Goal: Information Seeking & Learning: Learn about a topic

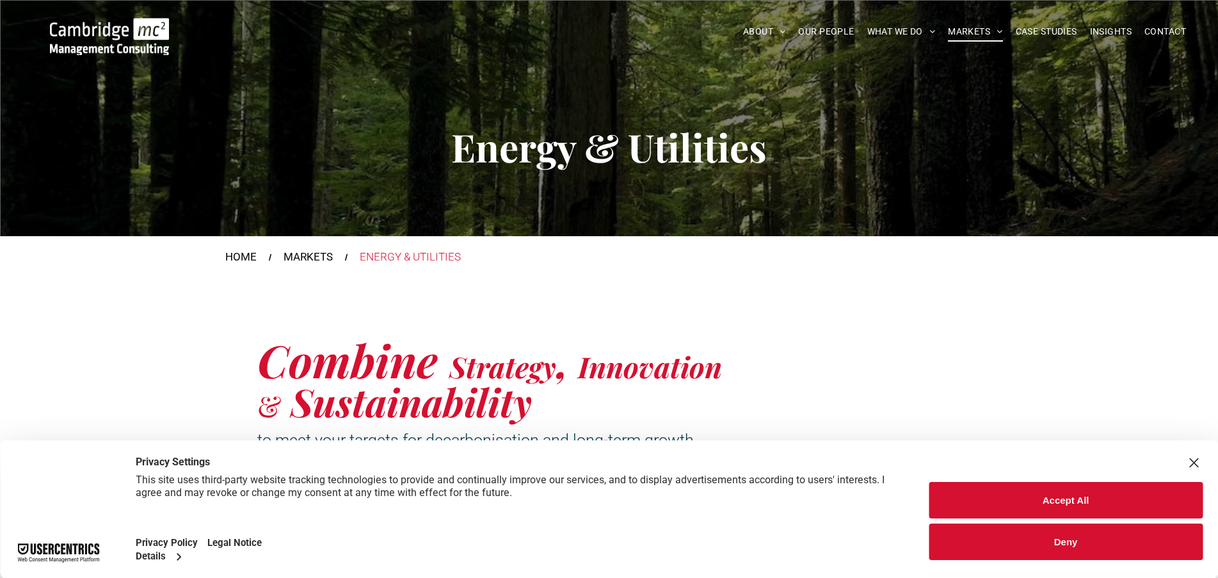
click at [958, 491] on button "Accept All" at bounding box center [1065, 500] width 274 height 36
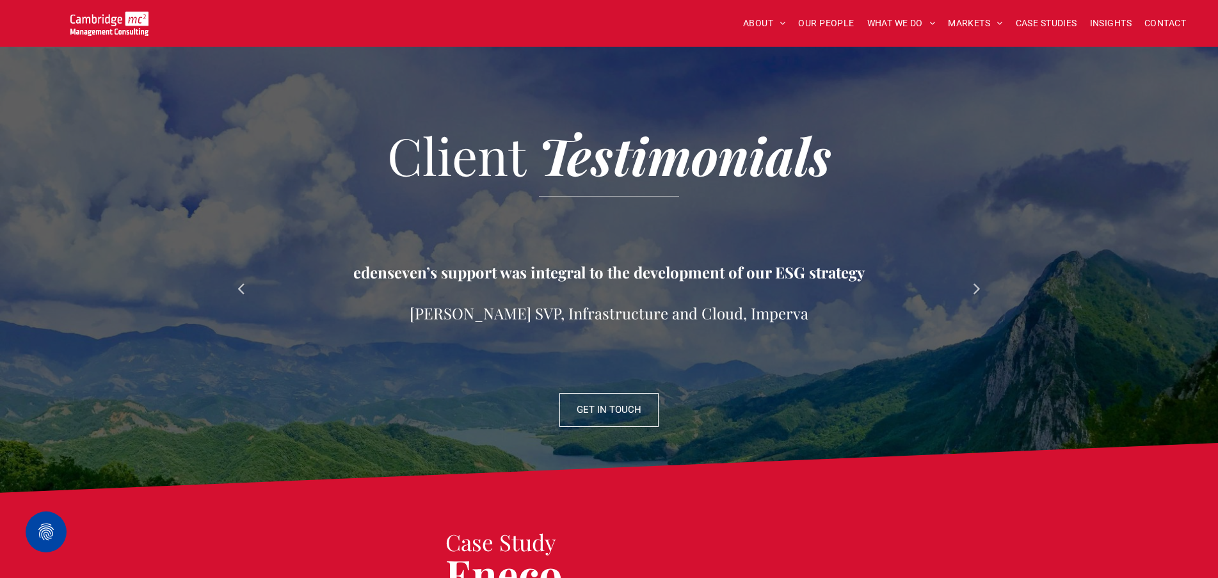
scroll to position [1408, 0]
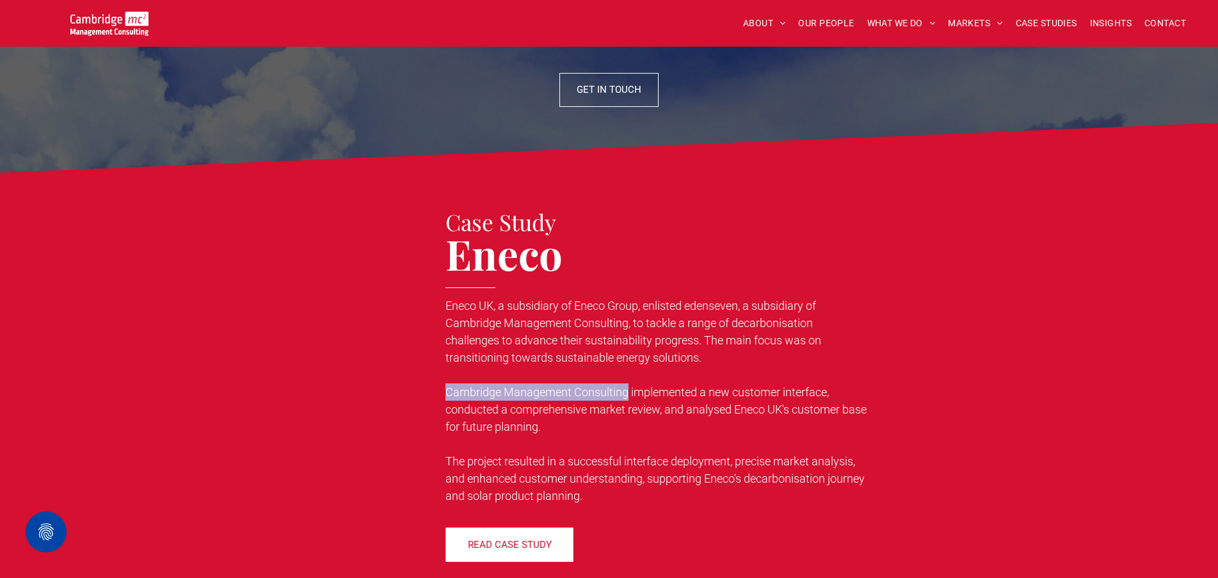
drag, startPoint x: 629, startPoint y: 389, endPoint x: 406, endPoint y: 391, distance: 223.3
click at [406, 391] on div "Case Study Eneco Eneco UK, a subsidiary of Eneco Group, enlisted edenseven, a s…" at bounding box center [609, 386] width 768 height 364
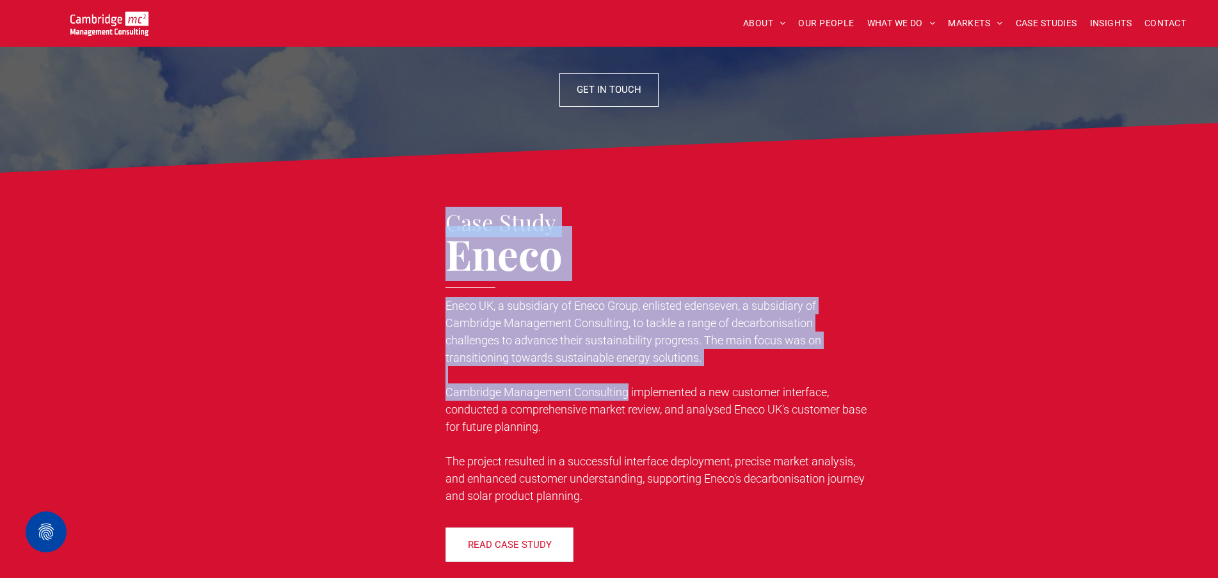
click at [573, 383] on p "Cambridge Management Consulting implemented a new customer interface, conducted…" at bounding box center [656, 409] width 422 height 52
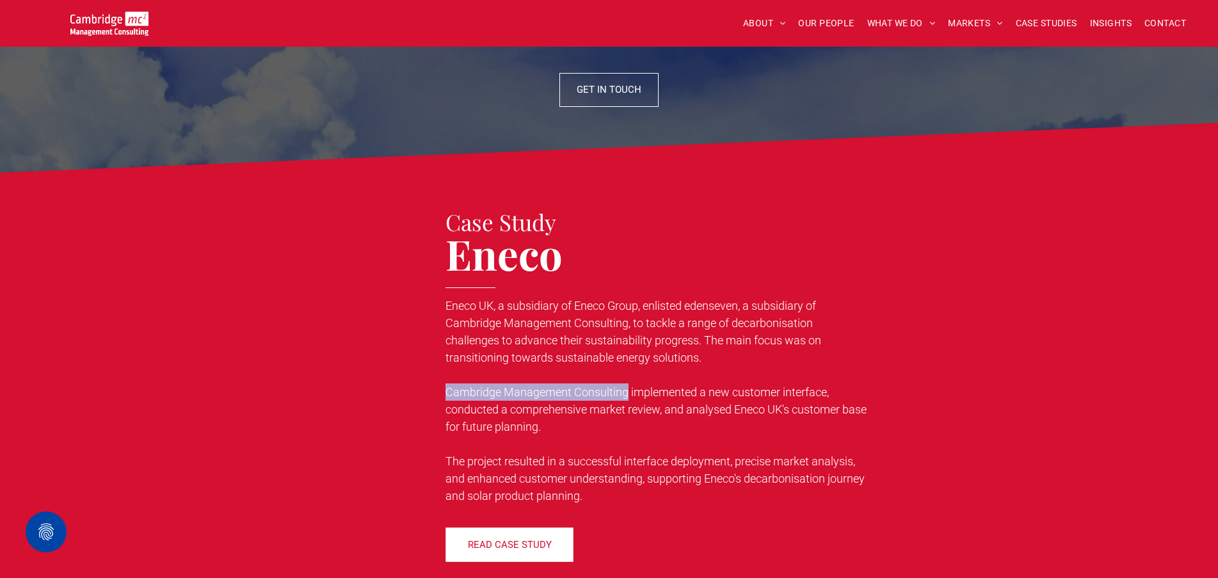
drag, startPoint x: 627, startPoint y: 388, endPoint x: 446, endPoint y: 389, distance: 181.1
click at [446, 389] on span "Cambridge Management Consulting implemented a new customer interface, conducted…" at bounding box center [655, 409] width 421 height 48
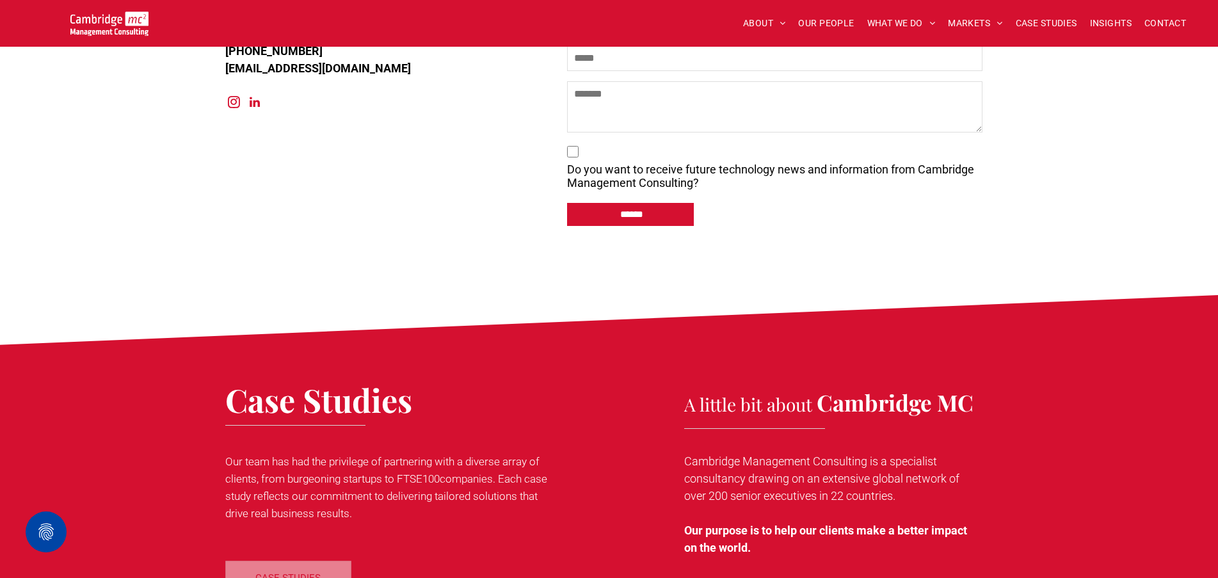
scroll to position [6131, 0]
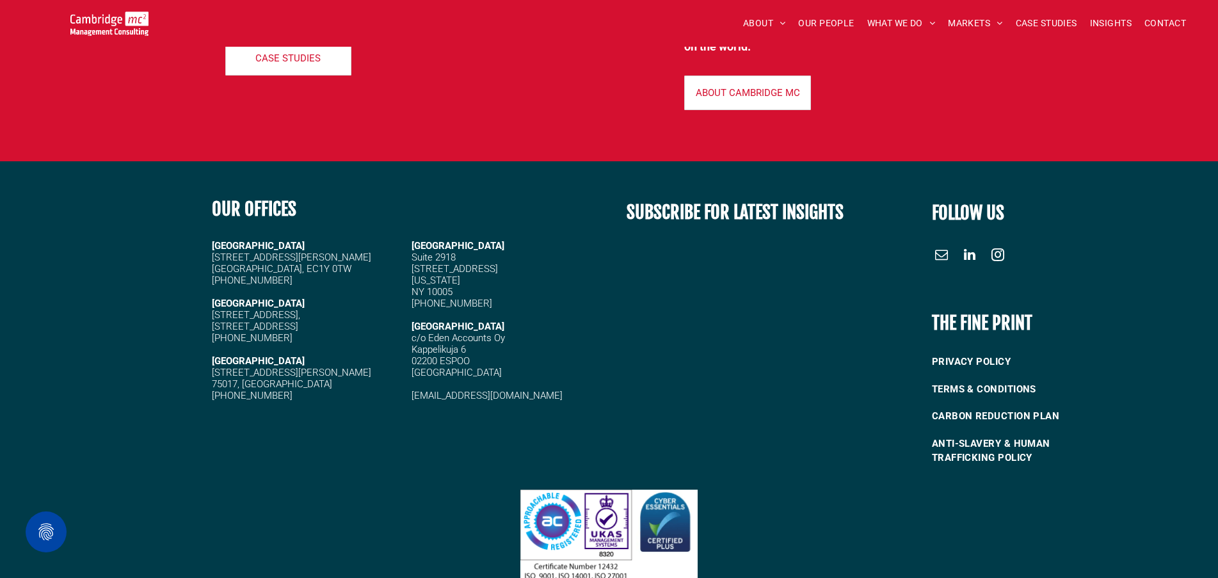
click at [970, 244] on span "linkedin" at bounding box center [969, 254] width 20 height 20
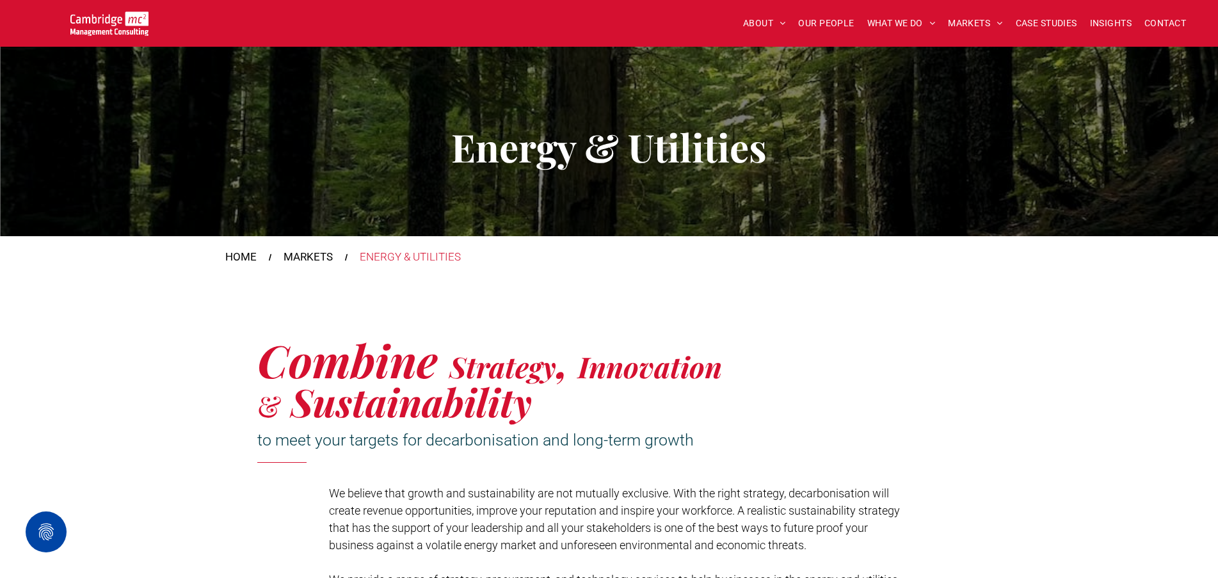
scroll to position [320, 0]
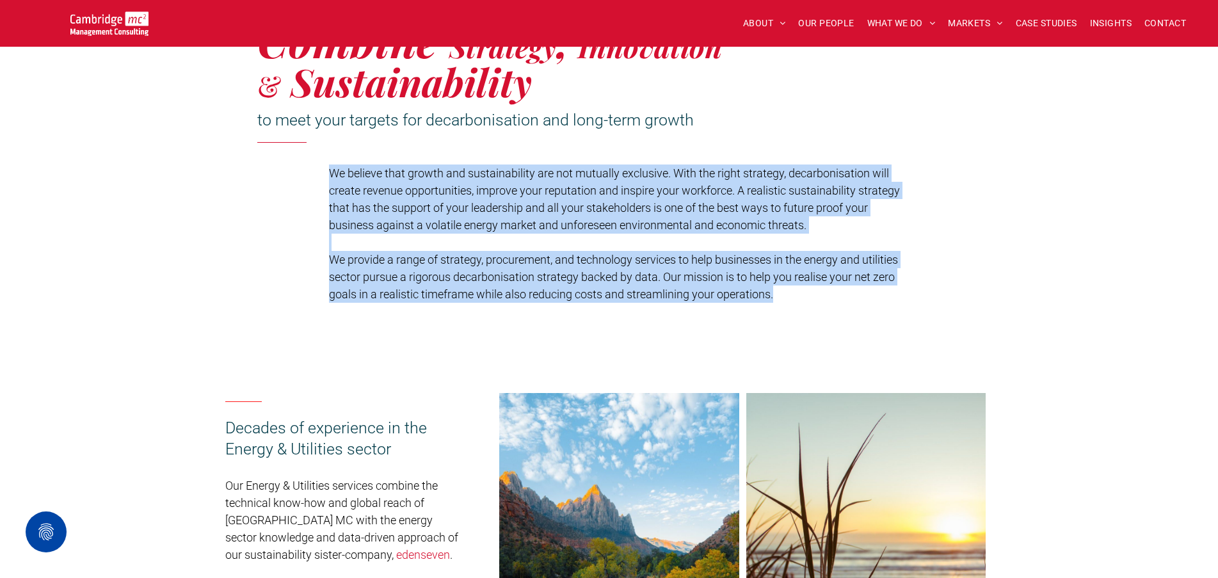
drag, startPoint x: 331, startPoint y: 173, endPoint x: 919, endPoint y: 297, distance: 600.8
click at [919, 297] on div "Combine Strategy , Innovation & Sustainability to meet your targets for decarbo…" at bounding box center [609, 162] width 768 height 293
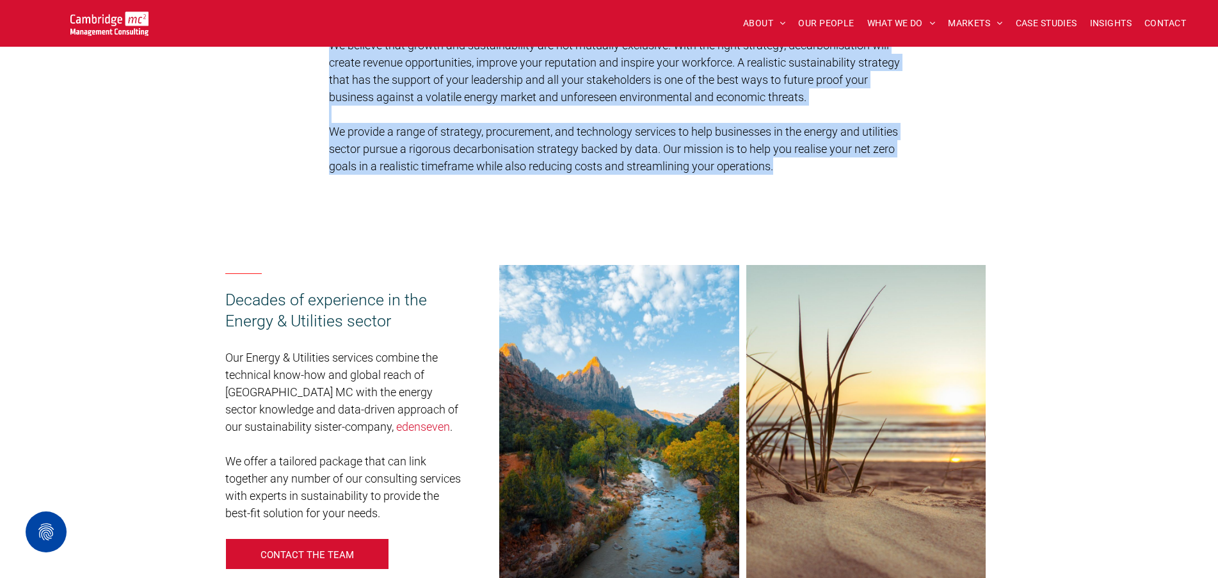
scroll to position [512, 0]
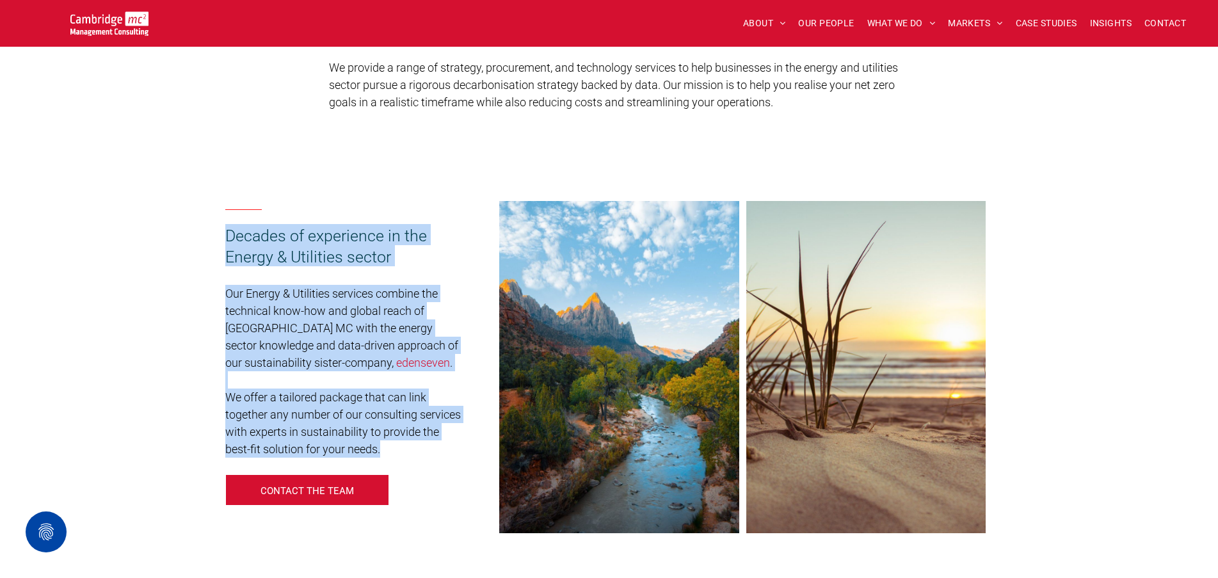
drag, startPoint x: 216, startPoint y: 232, endPoint x: 443, endPoint y: 440, distance: 307.5
click at [441, 449] on div "Decades of experience in the Energy & Utilities sector Our Energy & Utilities s…" at bounding box center [609, 367] width 1218 height 449
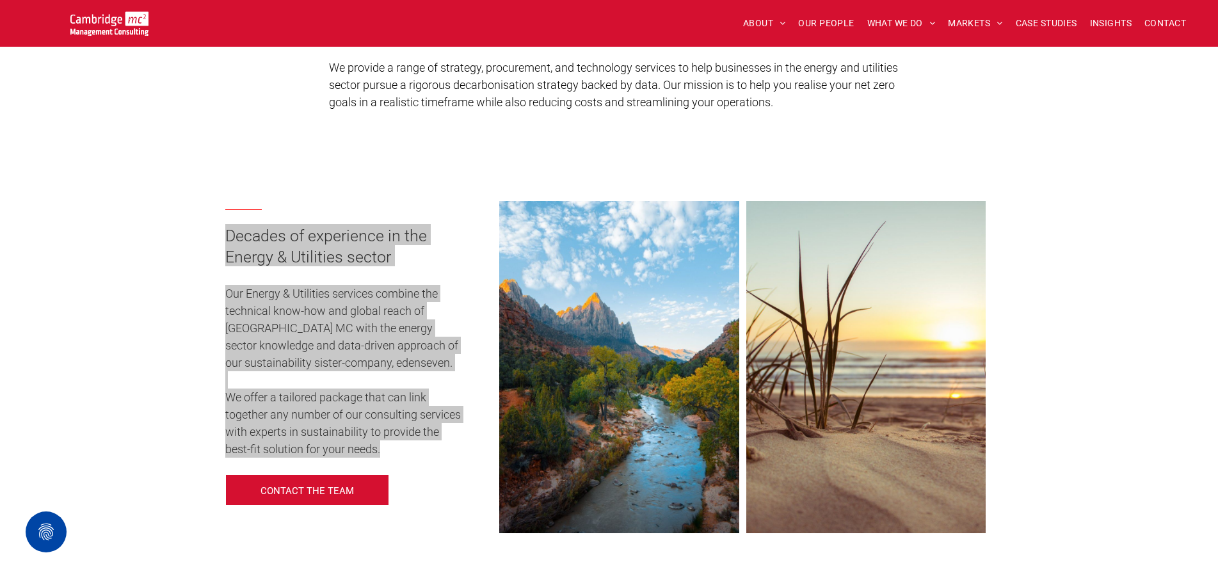
scroll to position [384, 0]
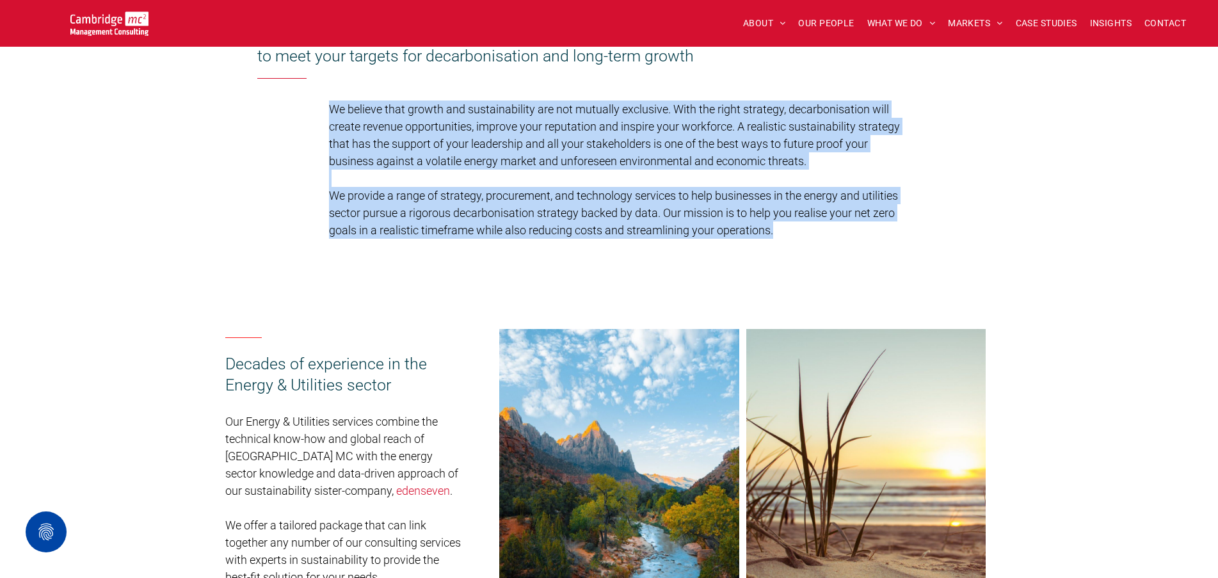
drag, startPoint x: 857, startPoint y: 244, endPoint x: 321, endPoint y: 103, distance: 554.5
click at [321, 103] on div "Combine Strategy , Innovation & Sustainability to meet your targets for decarbo…" at bounding box center [609, 98] width 768 height 293
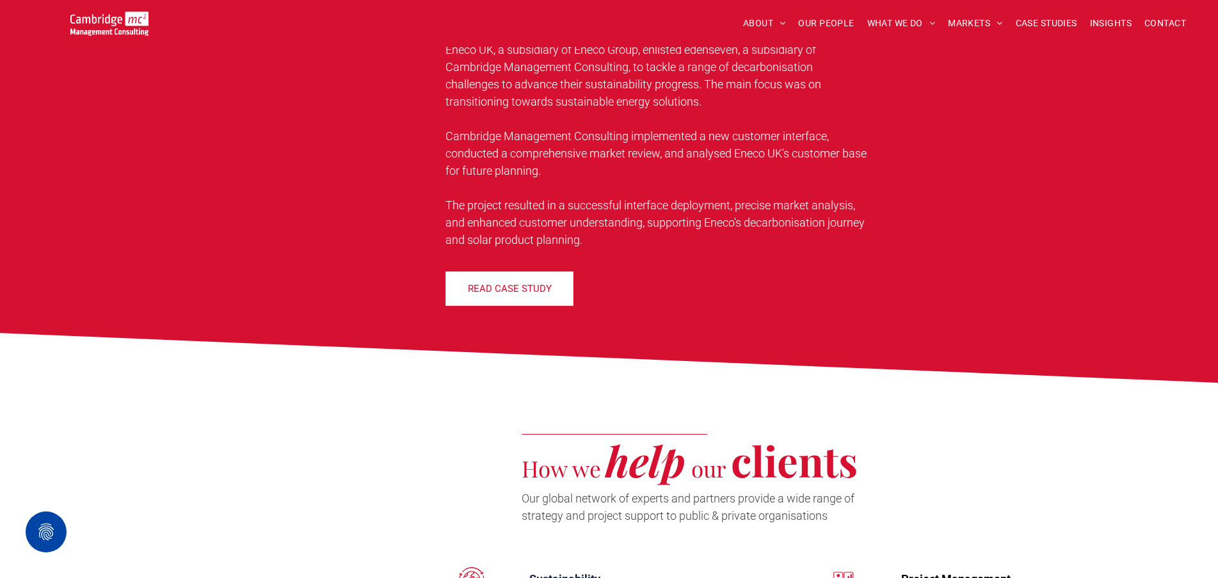
scroll to position [1983, 0]
